Goal: Information Seeking & Learning: Learn about a topic

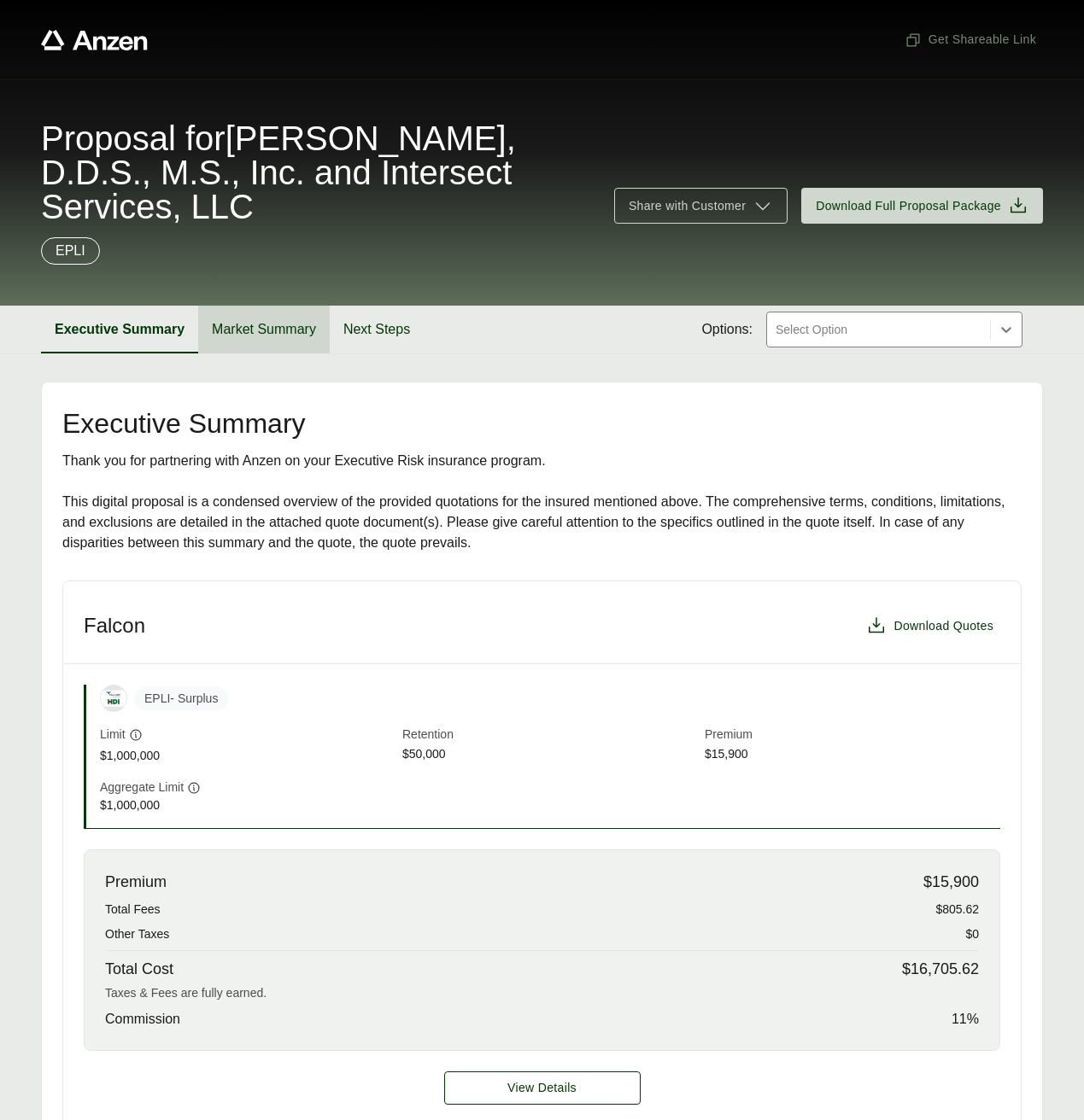
click at [273, 324] on button "Market Summary" at bounding box center [264, 329] width 131 height 47
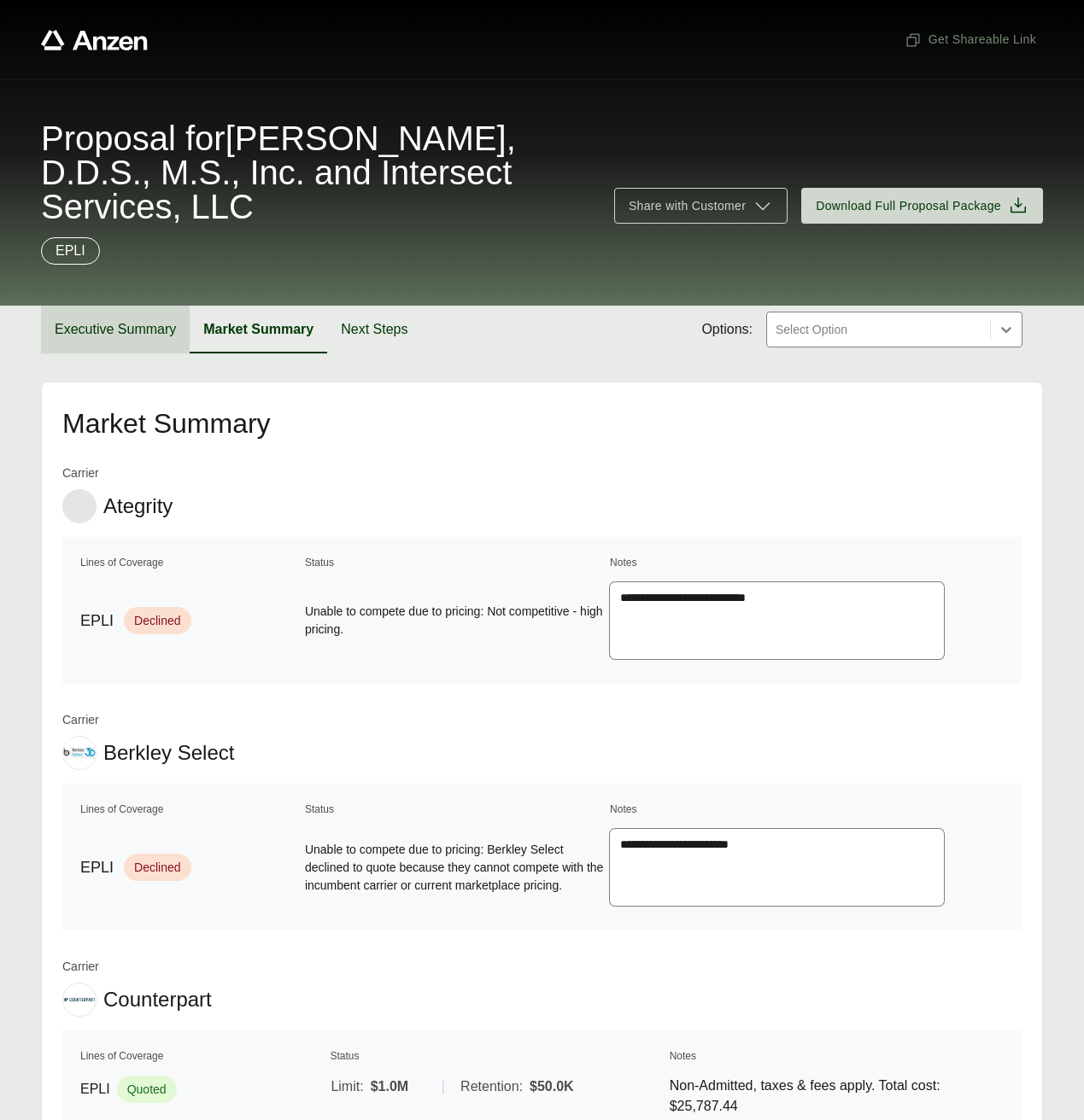
click at [128, 324] on button "Executive Summary" at bounding box center [115, 329] width 149 height 47
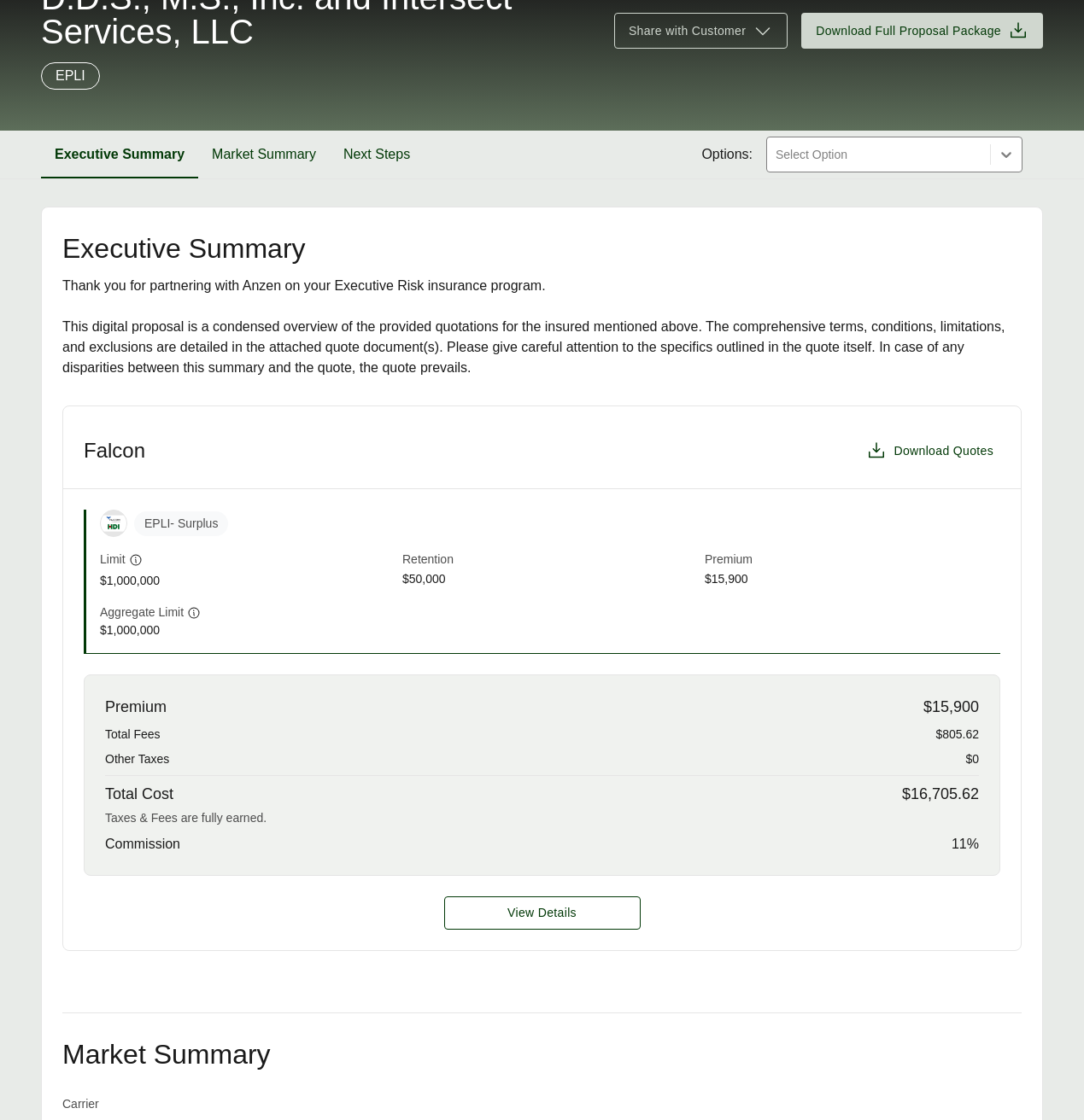
scroll to position [233, 0]
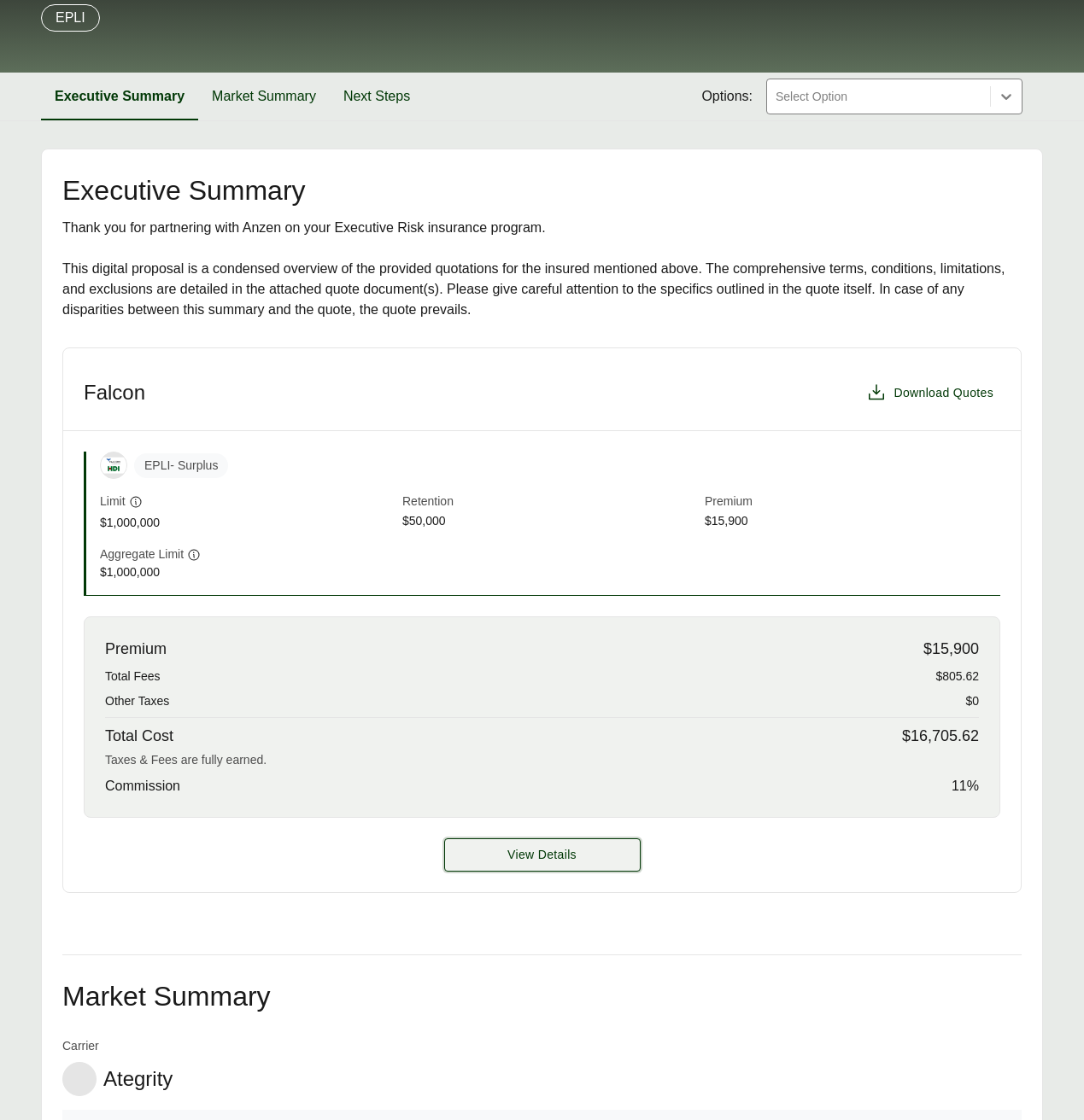
click at [537, 843] on button "View Details" at bounding box center [542, 856] width 196 height 34
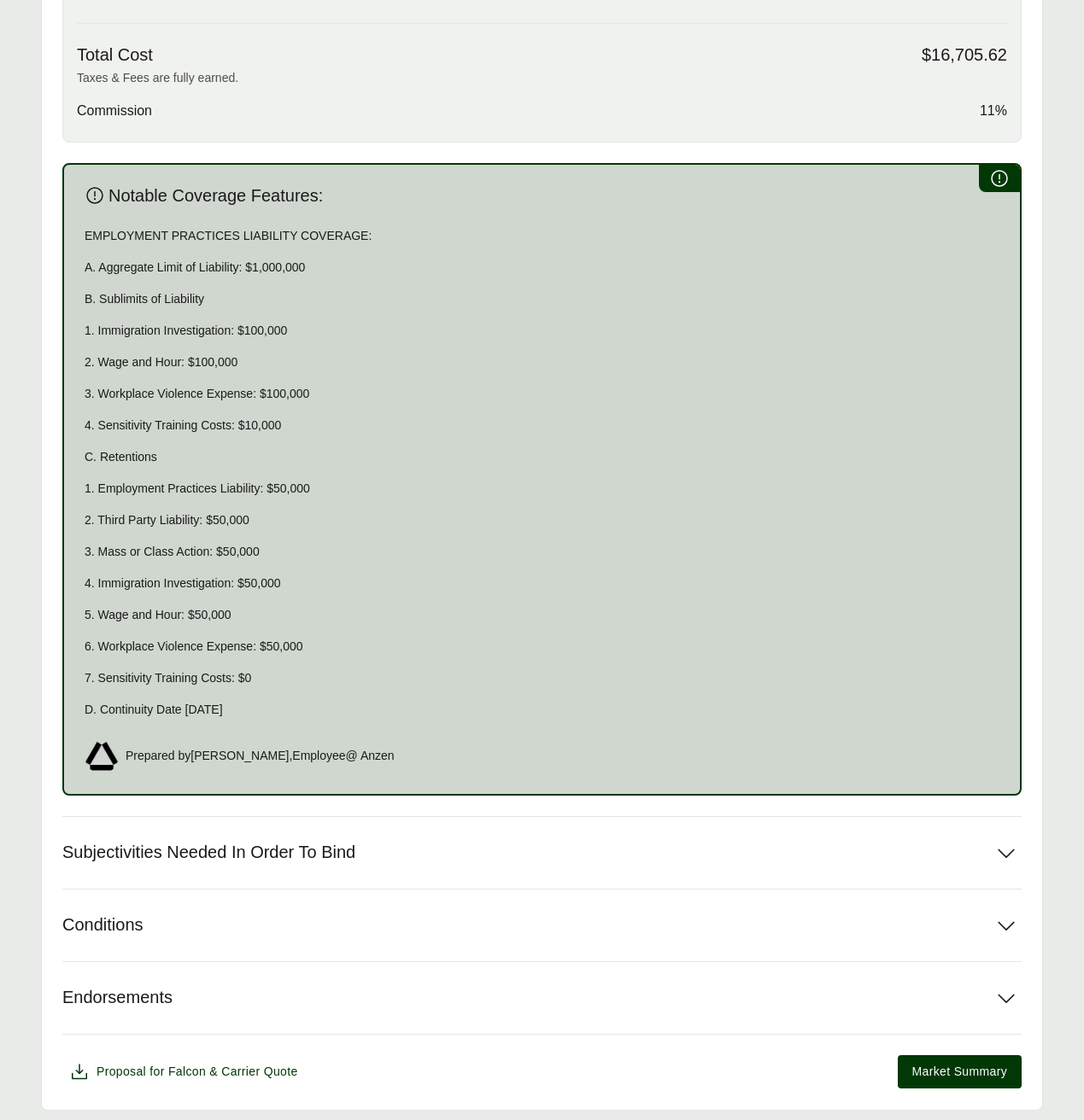
scroll to position [950, 0]
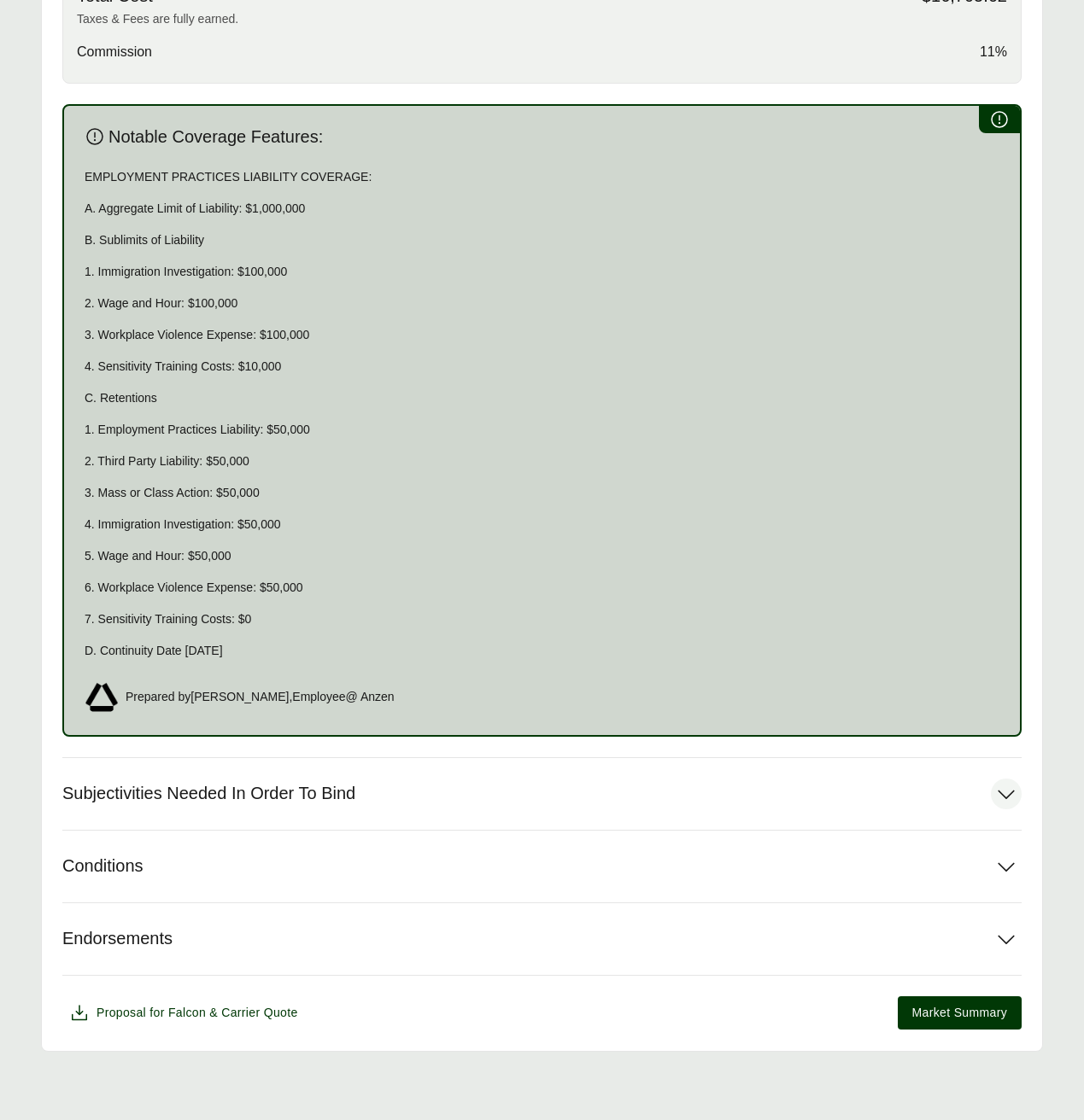
click at [338, 775] on button "Subjectivities Needed In Order To Bind" at bounding box center [542, 794] width 959 height 72
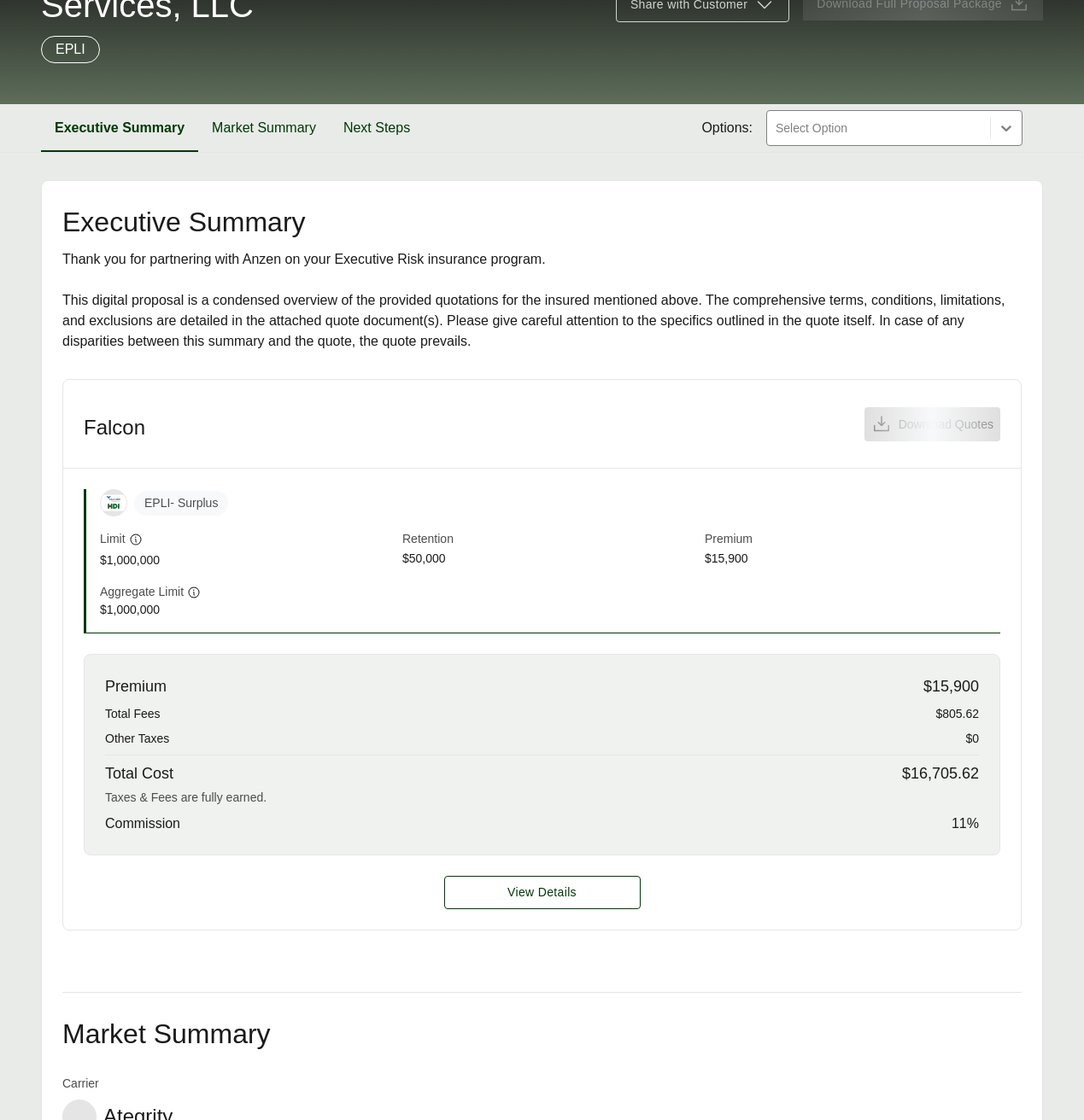
scroll to position [210, 0]
